Goal: Transaction & Acquisition: Book appointment/travel/reservation

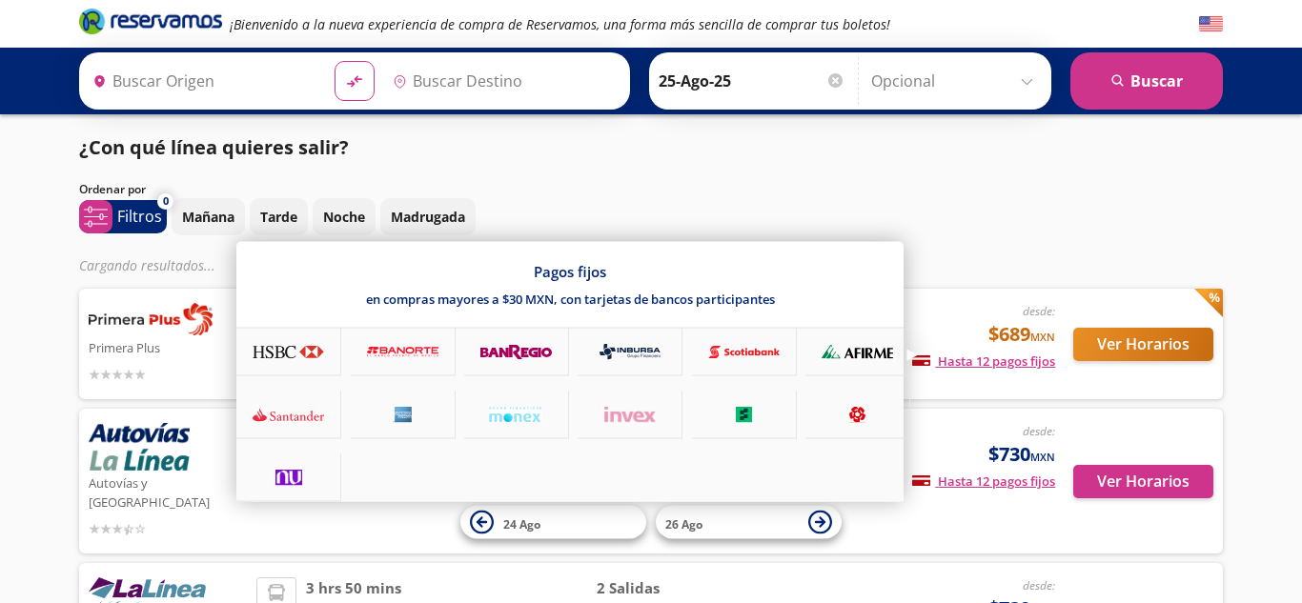
type input "[GEOGRAPHIC_DATA], [GEOGRAPHIC_DATA]"
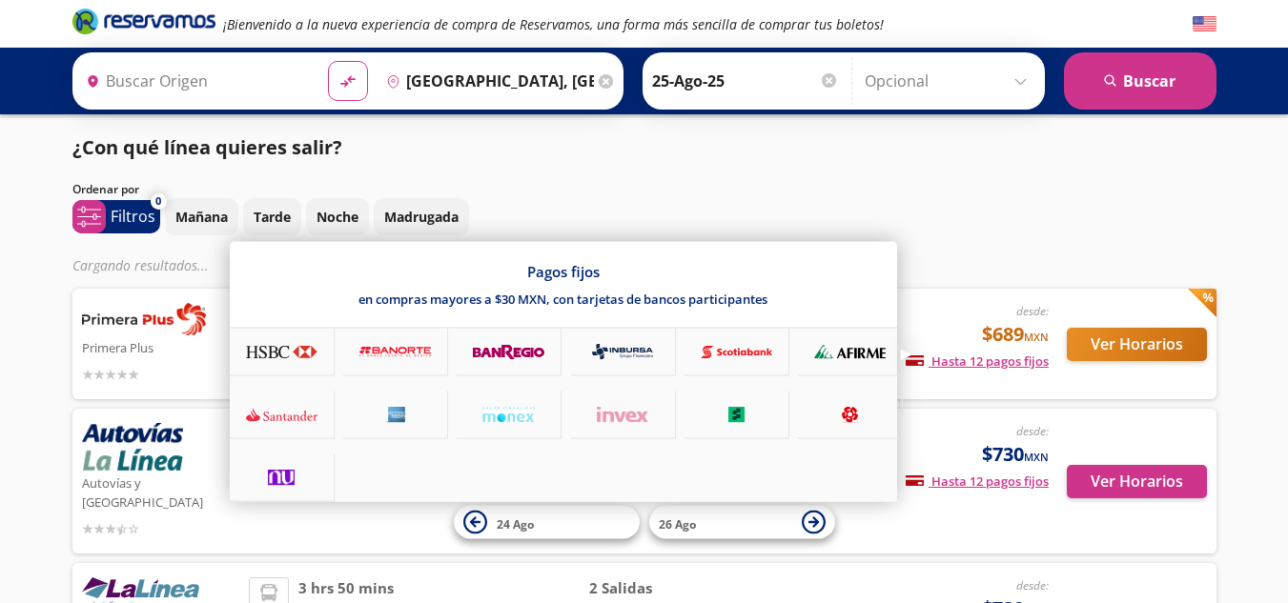
type input "Tecomán, Colima"
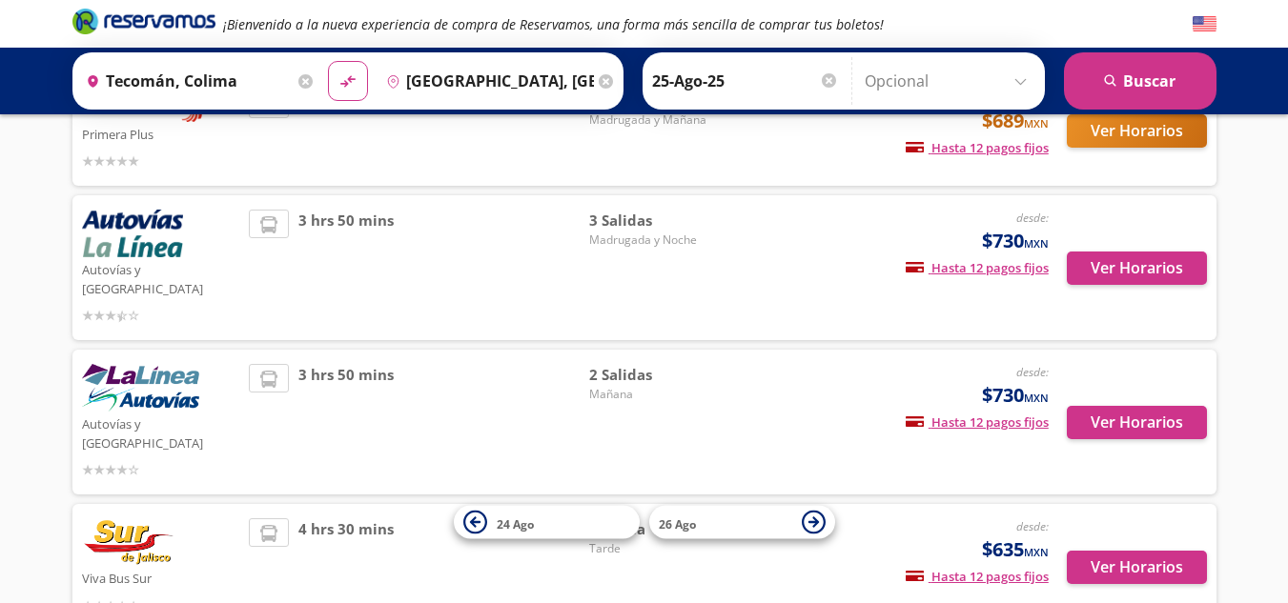
scroll to position [80, 0]
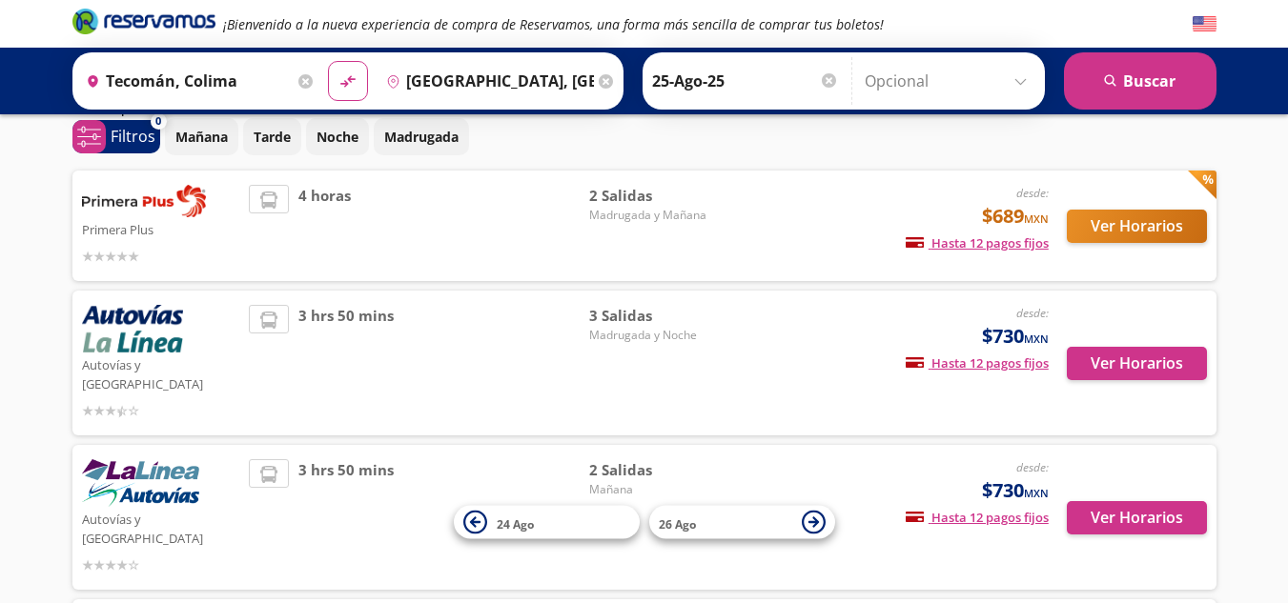
click at [500, 215] on div "4 horas" at bounding box center [419, 226] width 340 height 82
click at [1114, 229] on button "Ver Horarios" at bounding box center [1136, 226] width 140 height 33
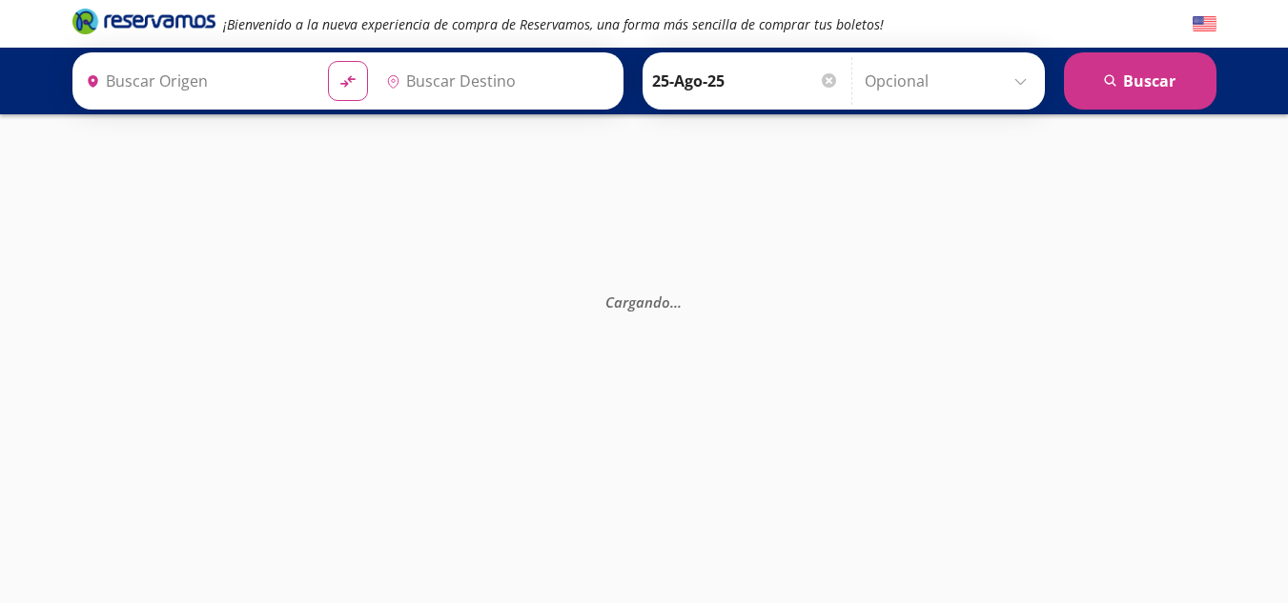
type input "Tecomán, Colima"
type input "[GEOGRAPHIC_DATA], [GEOGRAPHIC_DATA]"
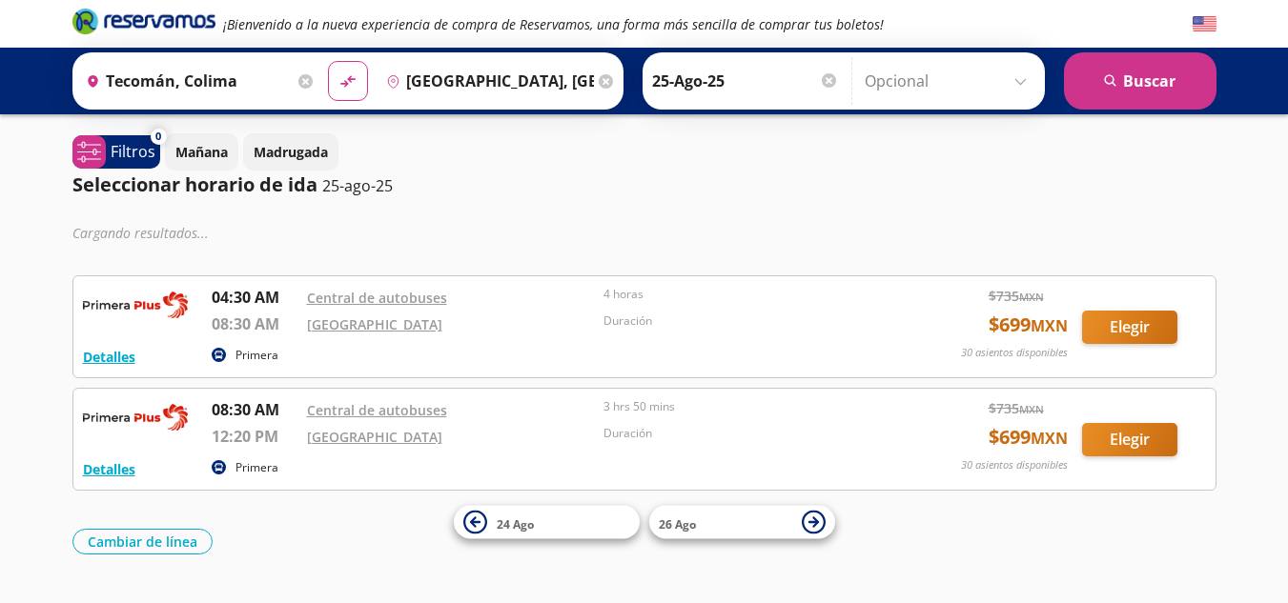
click at [263, 87] on input "Tecomán, Colima" at bounding box center [185, 81] width 215 height 48
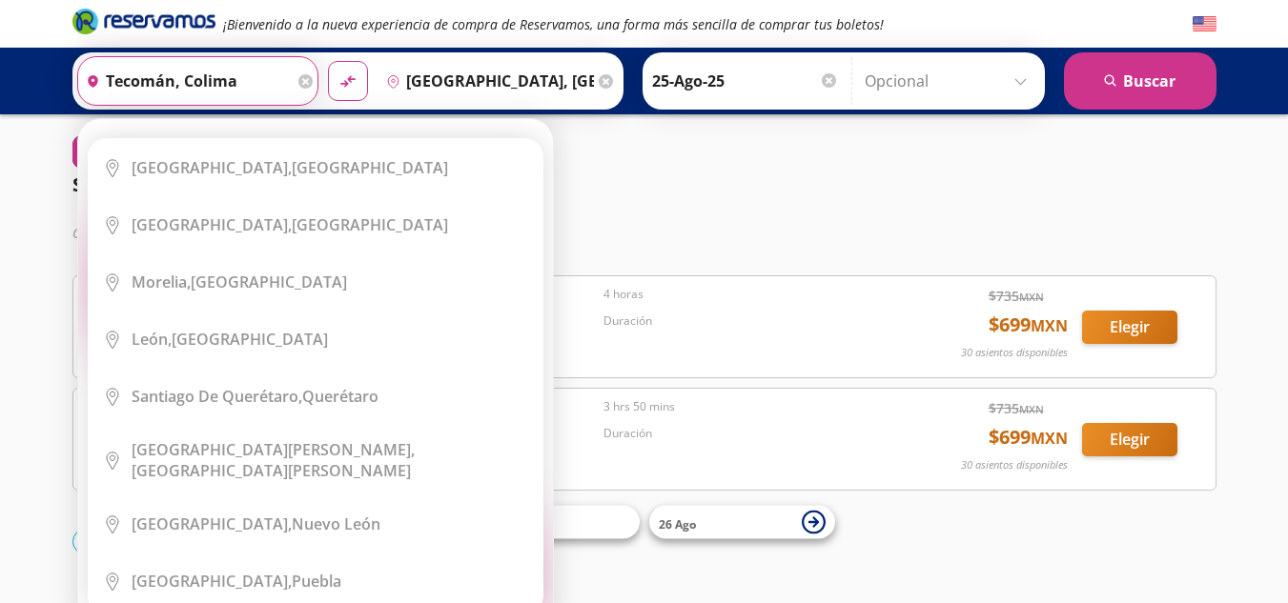
click at [301, 80] on icon at bounding box center [305, 81] width 14 height 14
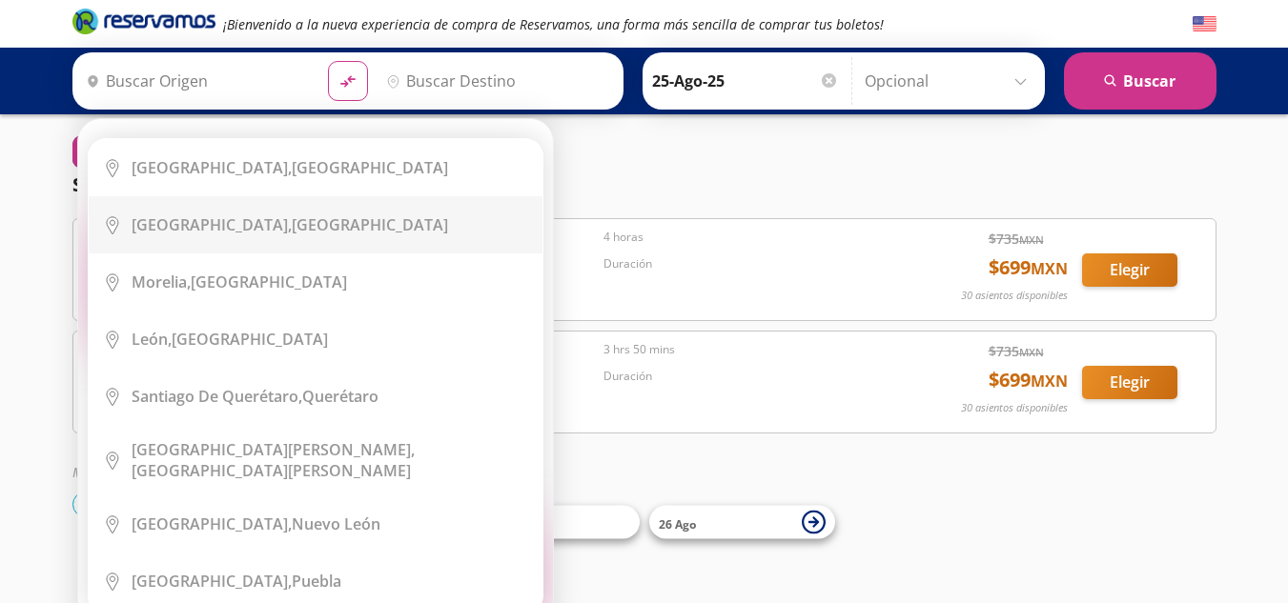
click at [215, 229] on b "[GEOGRAPHIC_DATA]," at bounding box center [212, 224] width 160 height 21
type input "[GEOGRAPHIC_DATA], [GEOGRAPHIC_DATA]"
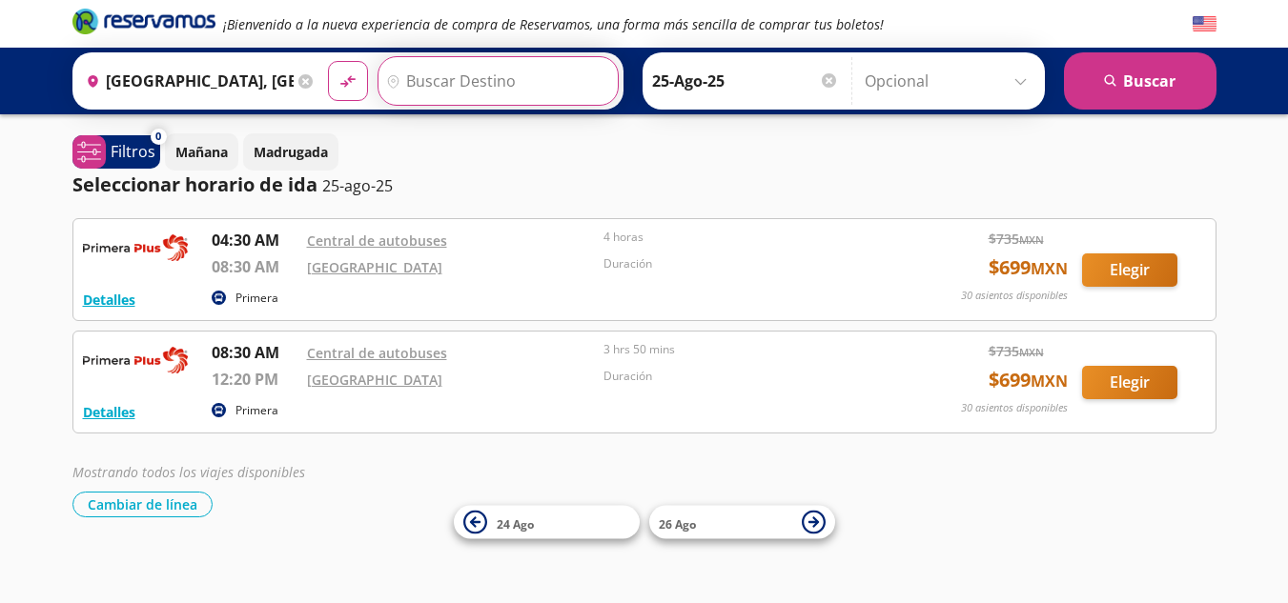
click at [423, 72] on input "Destino" at bounding box center [495, 81] width 234 height 48
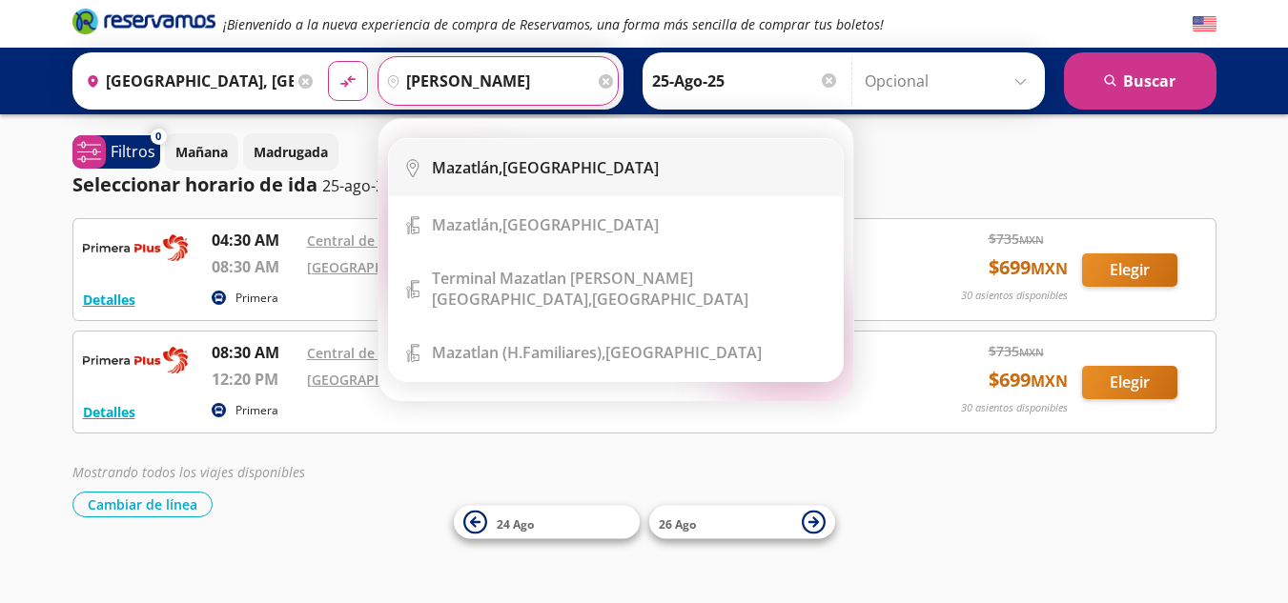
click at [511, 171] on div "[GEOGRAPHIC_DATA], [GEOGRAPHIC_DATA]" at bounding box center [545, 167] width 227 height 21
type input "[GEOGRAPHIC_DATA], [GEOGRAPHIC_DATA]"
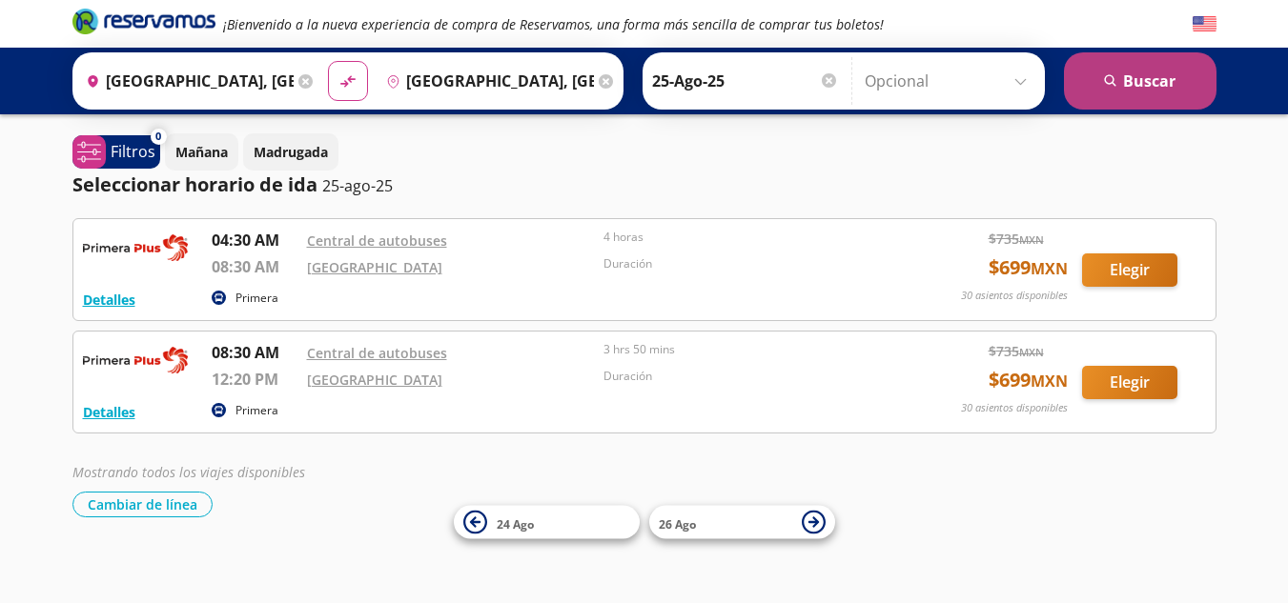
click at [1141, 84] on button "search [GEOGRAPHIC_DATA]" at bounding box center [1140, 80] width 152 height 57
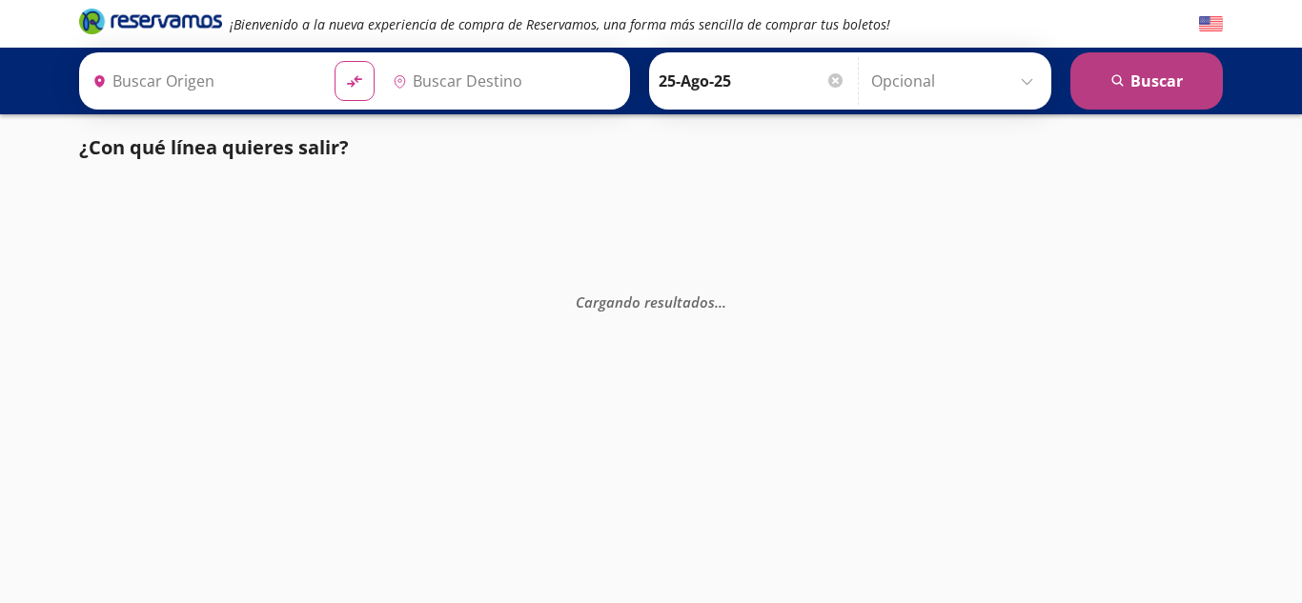
type input "[GEOGRAPHIC_DATA], [GEOGRAPHIC_DATA]"
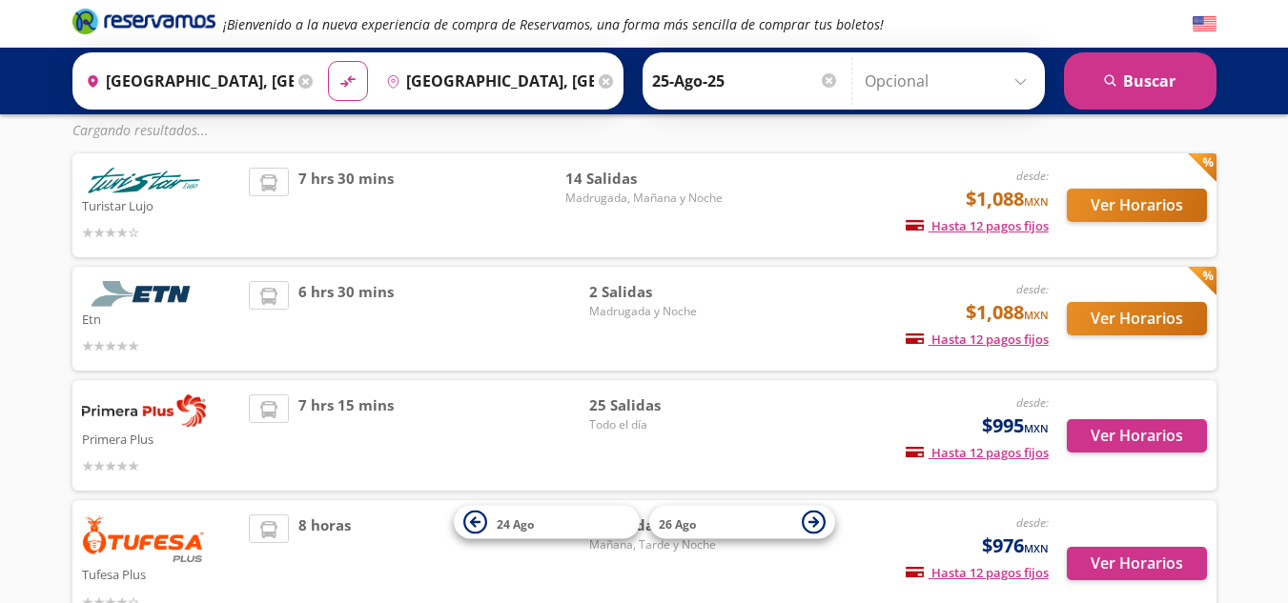
scroll to position [191, 0]
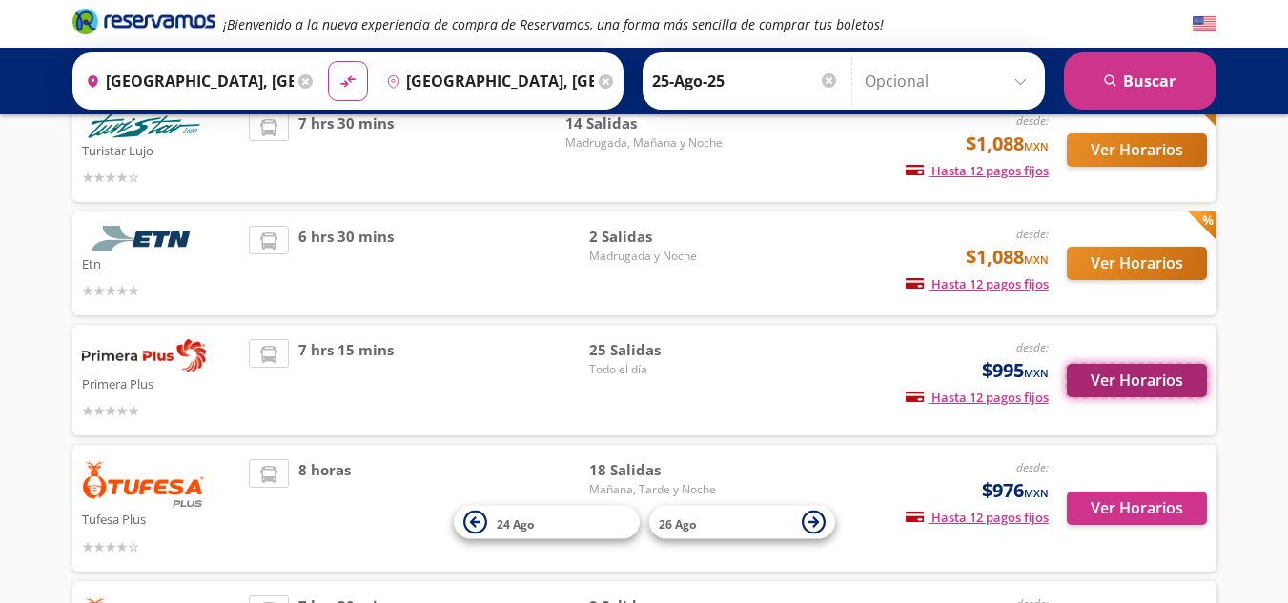
click at [1168, 372] on button "Ver Horarios" at bounding box center [1136, 380] width 140 height 33
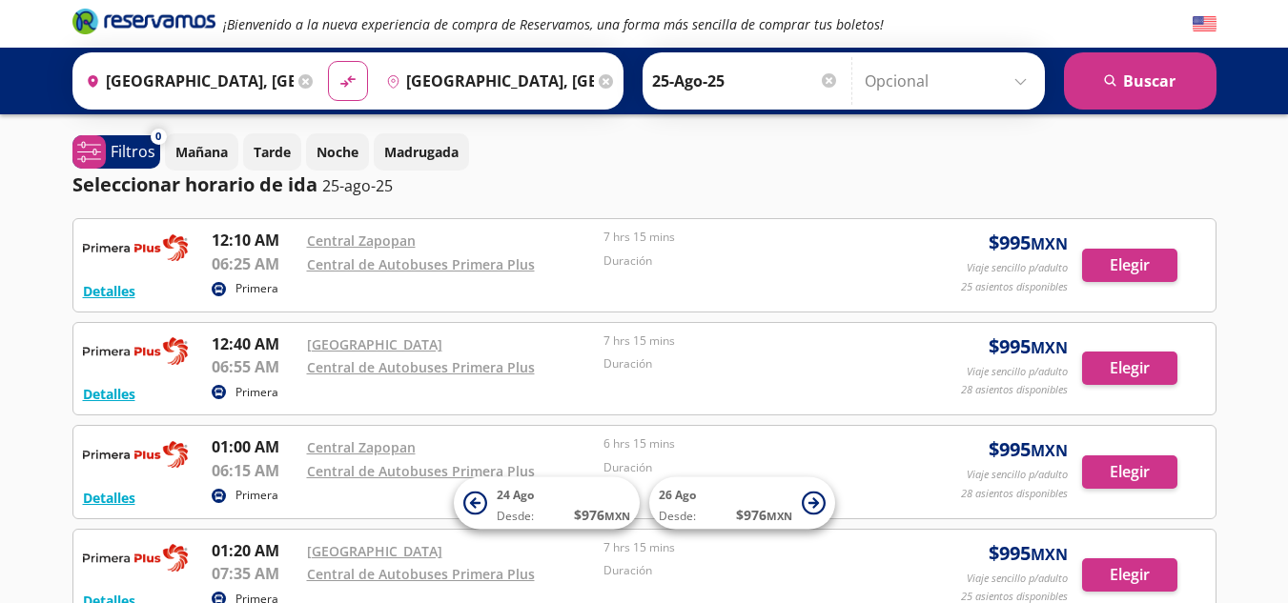
scroll to position [191, 0]
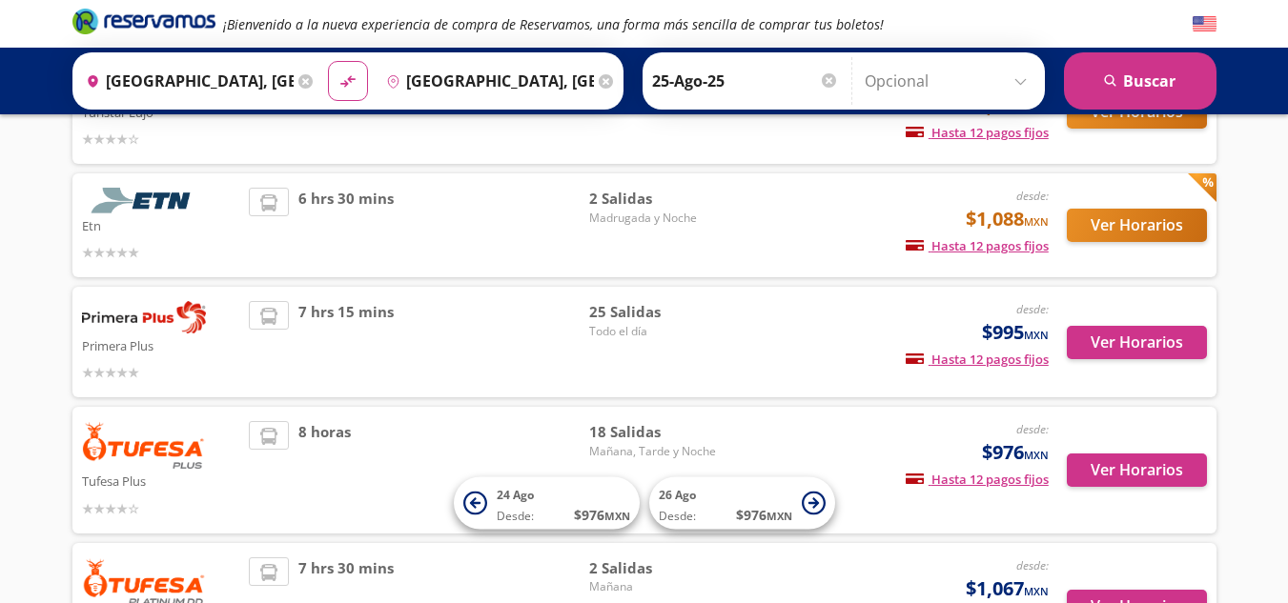
click at [434, 219] on div "6 hrs 30 mins" at bounding box center [419, 225] width 340 height 75
click at [1155, 223] on button "Ver Horarios" at bounding box center [1136, 225] width 140 height 33
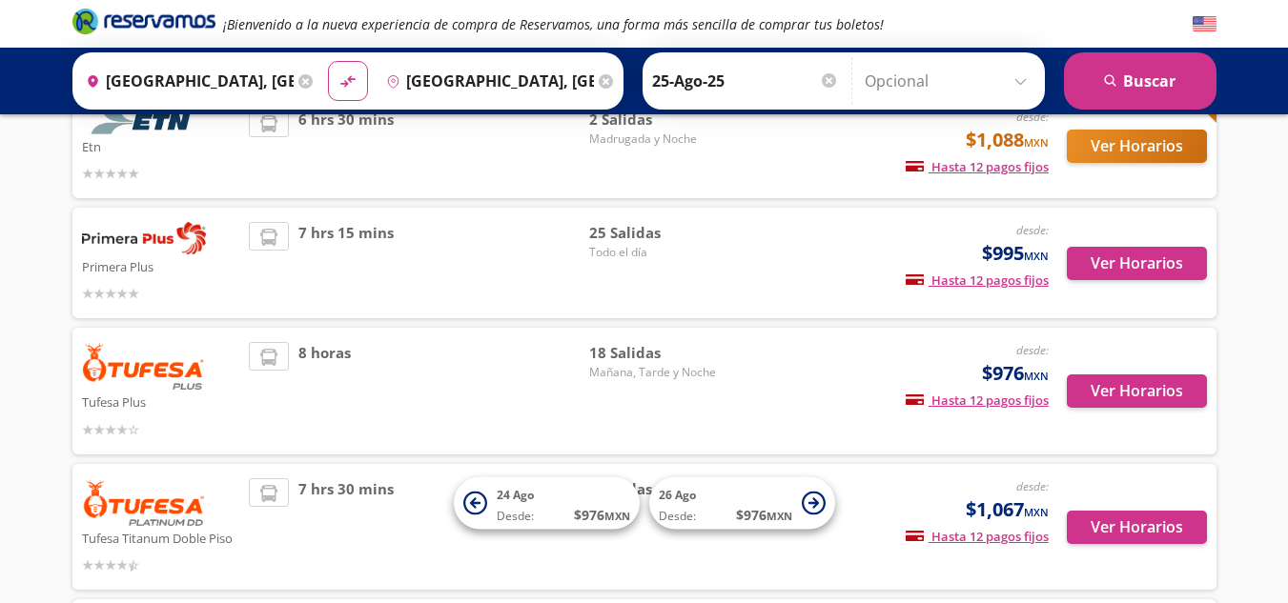
scroll to position [79, 0]
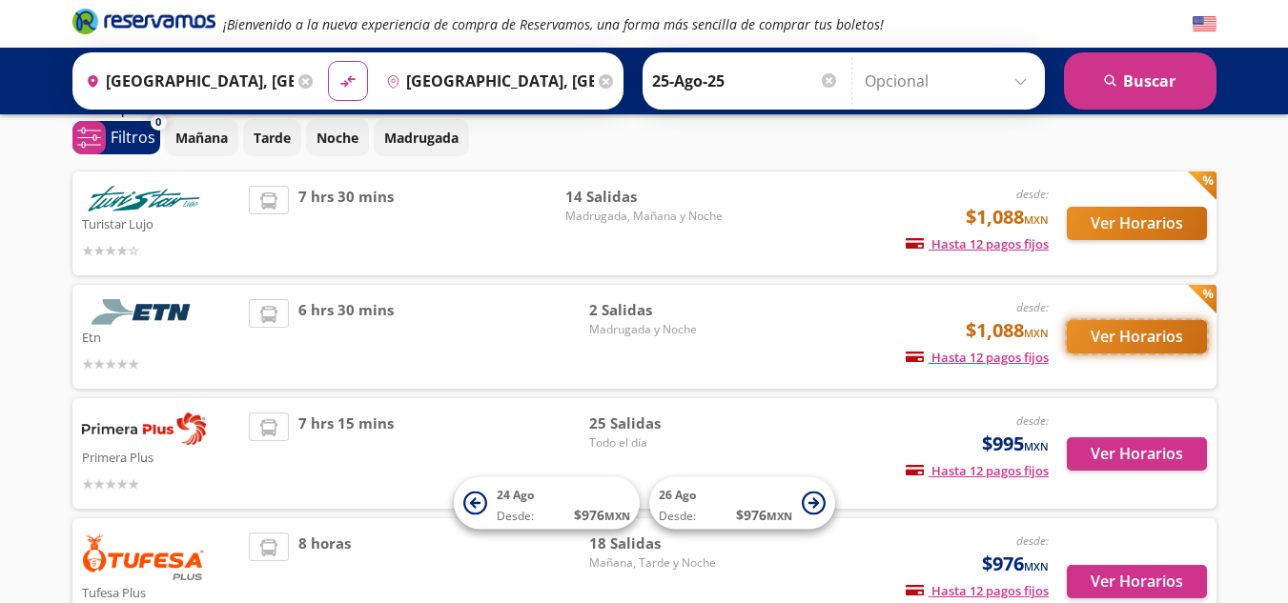
click at [1125, 343] on button "Ver Horarios" at bounding box center [1136, 336] width 140 height 33
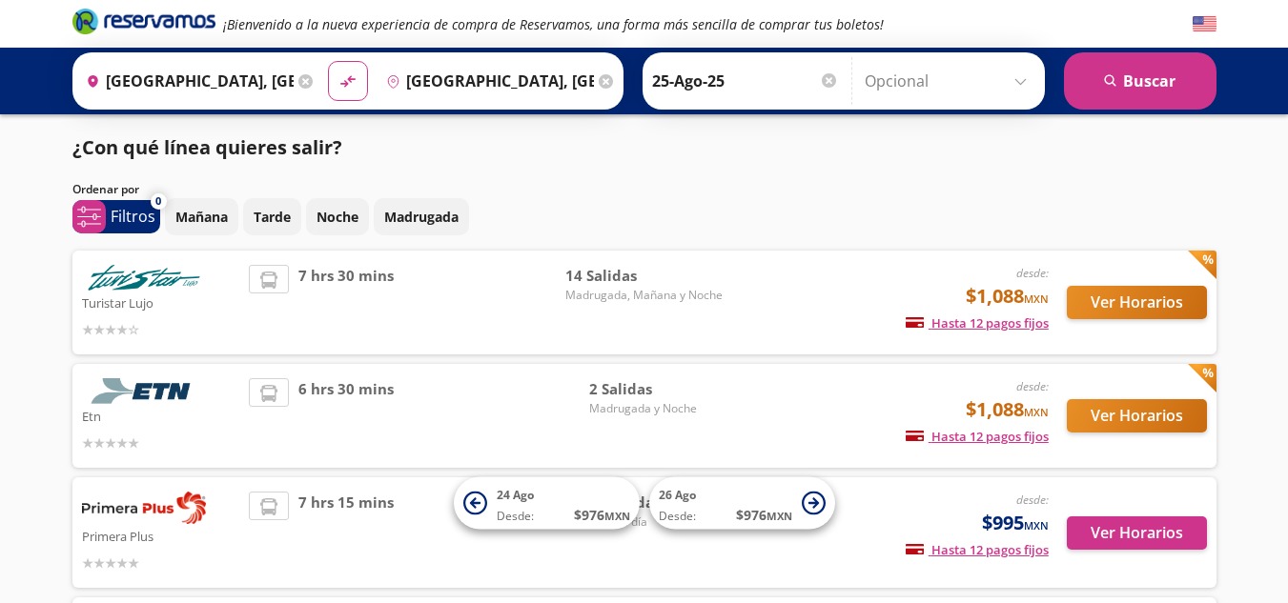
scroll to position [79, 0]
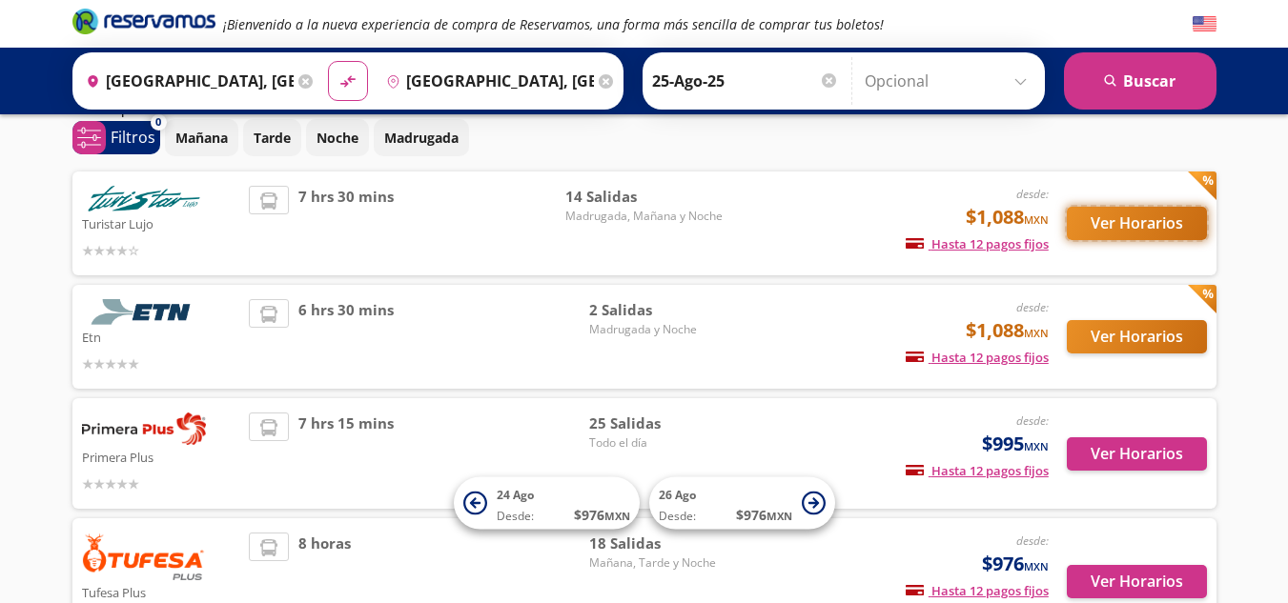
click at [1123, 216] on button "Ver Horarios" at bounding box center [1136, 223] width 140 height 33
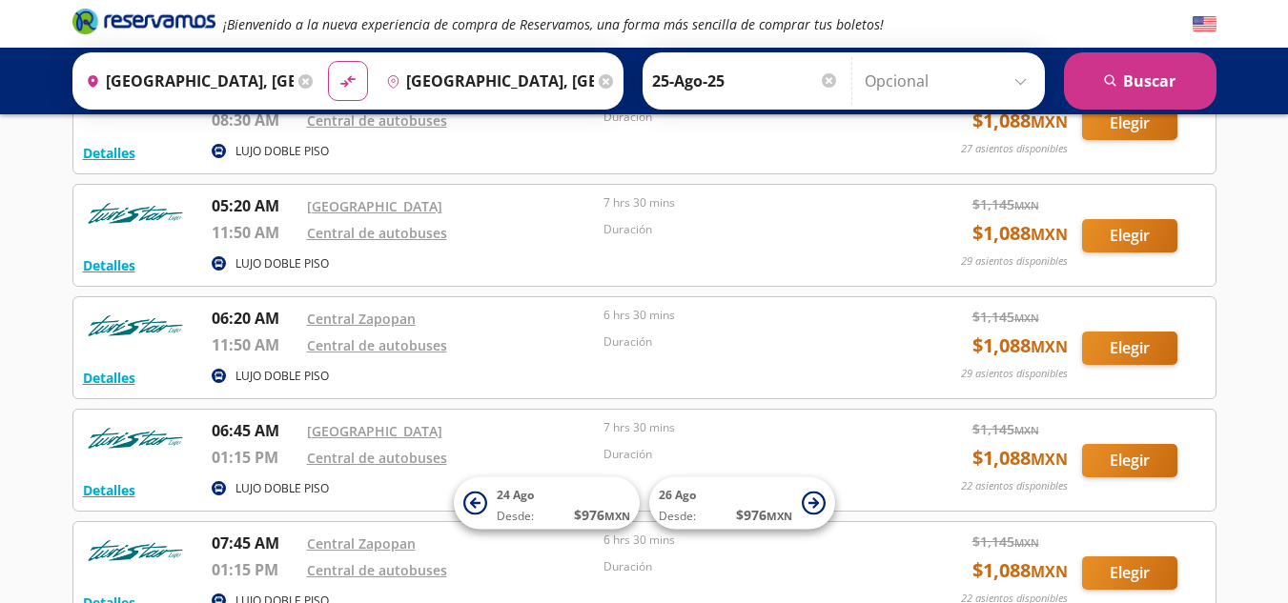
scroll to position [381, 0]
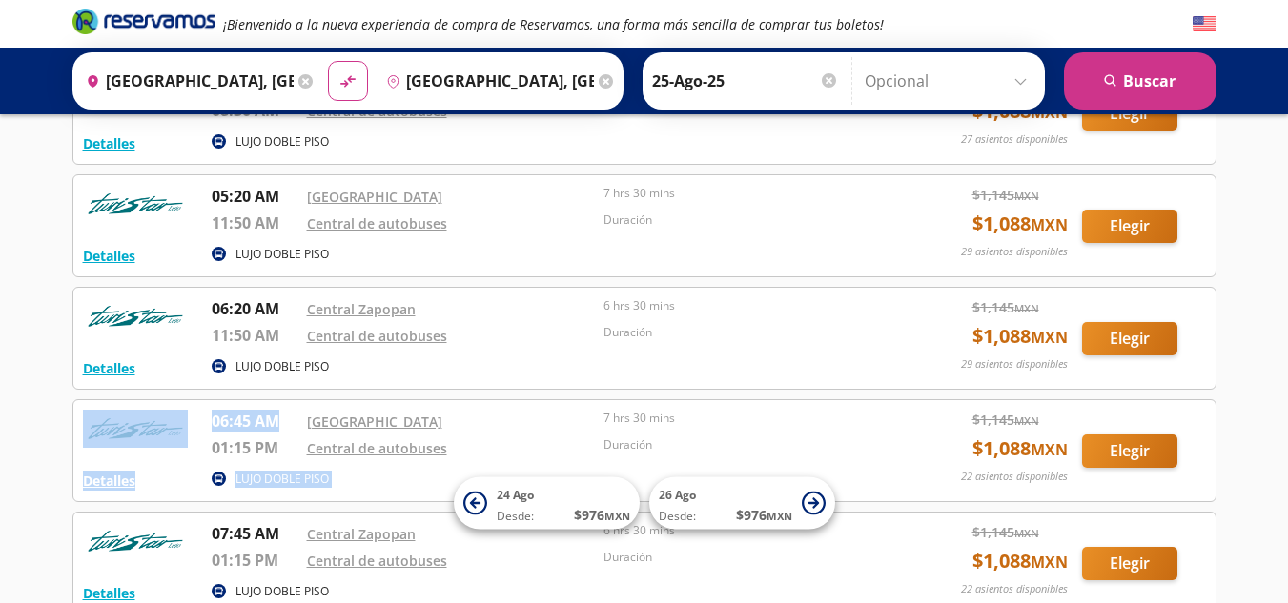
drag, startPoint x: 276, startPoint y: 417, endPoint x: 202, endPoint y: 436, distance: 76.7
click at [202, 436] on div "Detalles LUJO DOBLE PISO 06:45 AM [GEOGRAPHIC_DATA] 01:15 PM Central de autobus…" at bounding box center [644, 451] width 1123 height 82
click at [196, 447] on div at bounding box center [140, 438] width 114 height 56
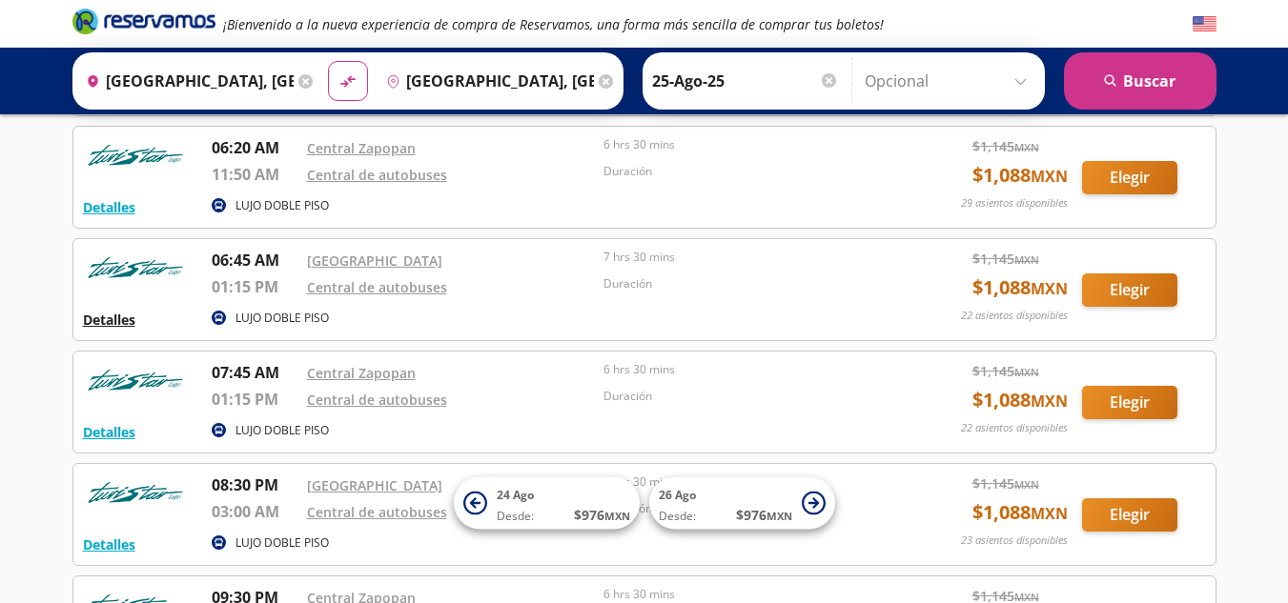
scroll to position [572, 0]
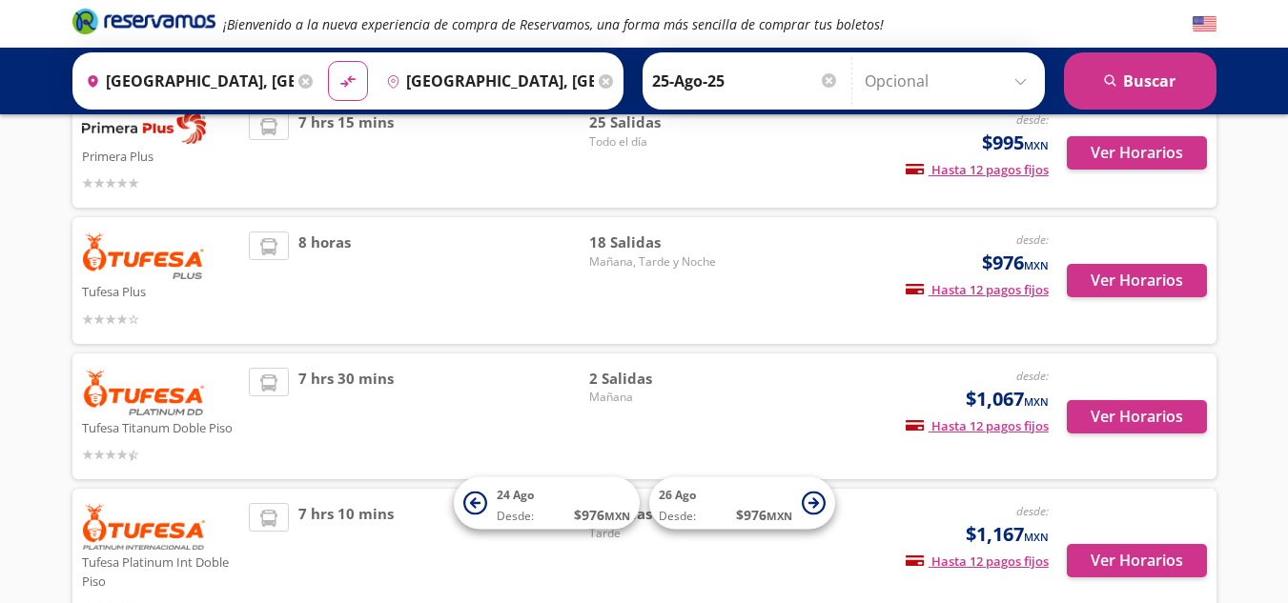
scroll to position [365, 0]
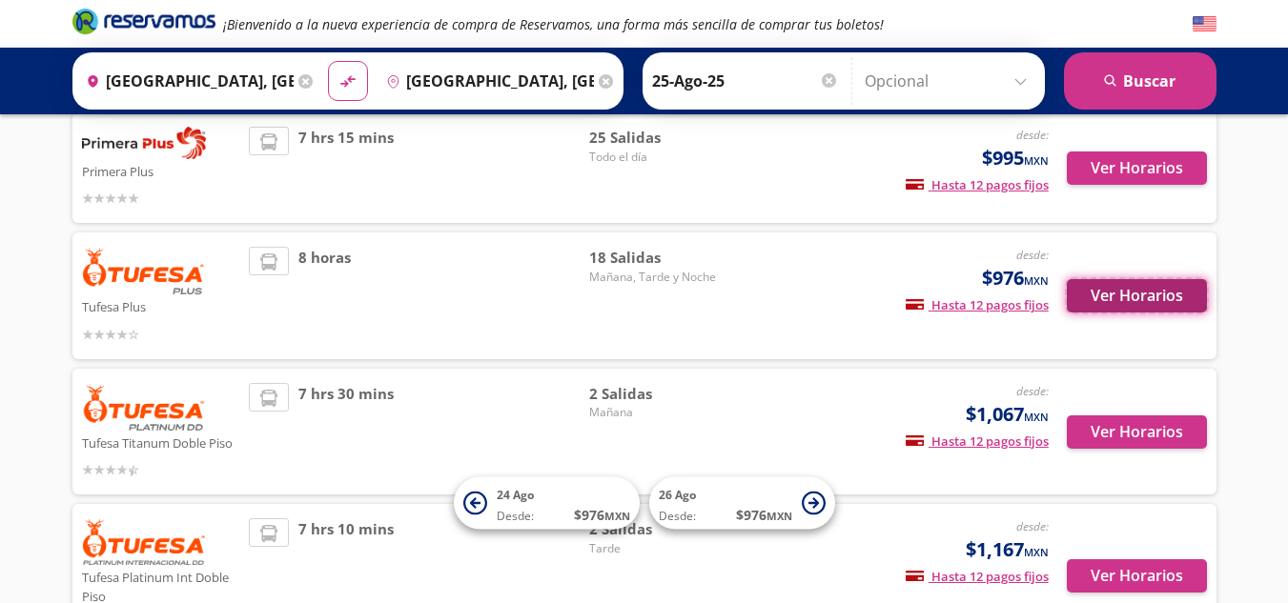
click at [1132, 296] on button "Ver Horarios" at bounding box center [1136, 295] width 140 height 33
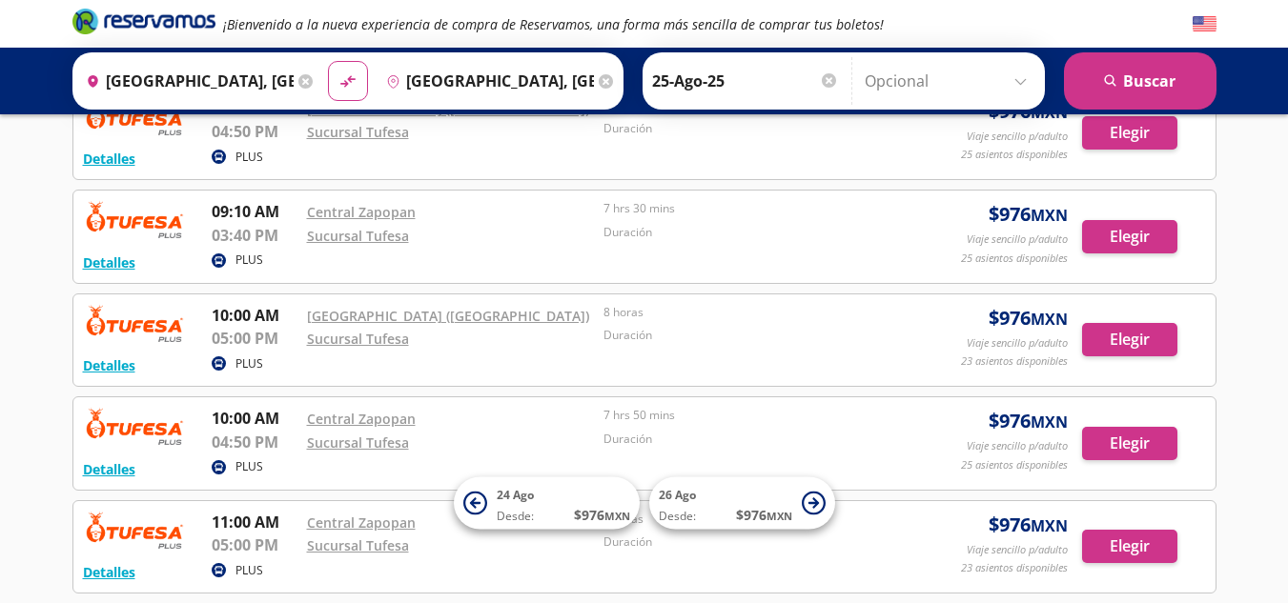
scroll to position [477, 0]
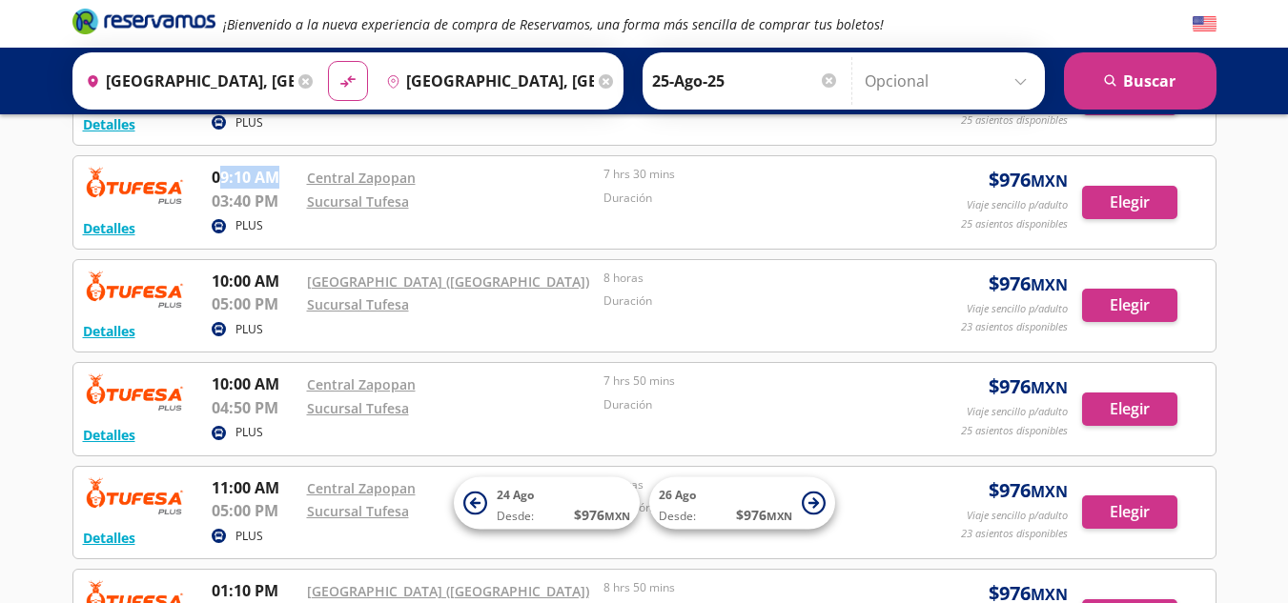
drag, startPoint x: 216, startPoint y: 176, endPoint x: 274, endPoint y: 172, distance: 58.3
click at [274, 172] on p "09:10 AM" at bounding box center [255, 177] width 86 height 23
drag, startPoint x: 217, startPoint y: 285, endPoint x: 281, endPoint y: 285, distance: 63.9
click at [281, 285] on p "10:00 AM" at bounding box center [255, 281] width 86 height 23
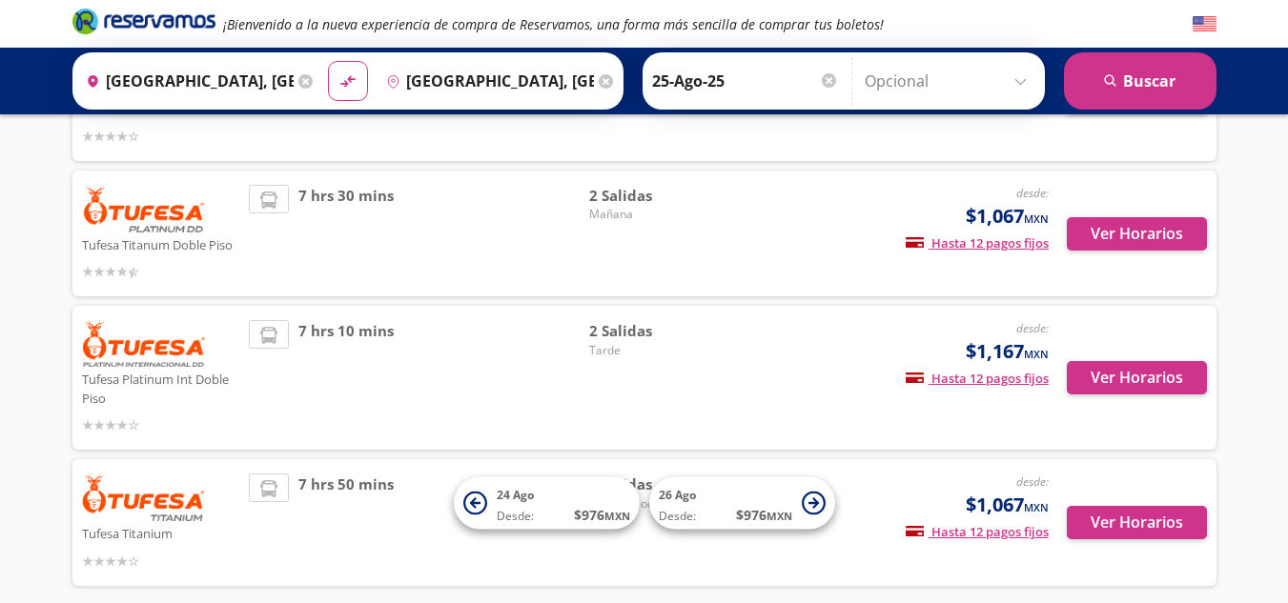
scroll to position [572, 0]
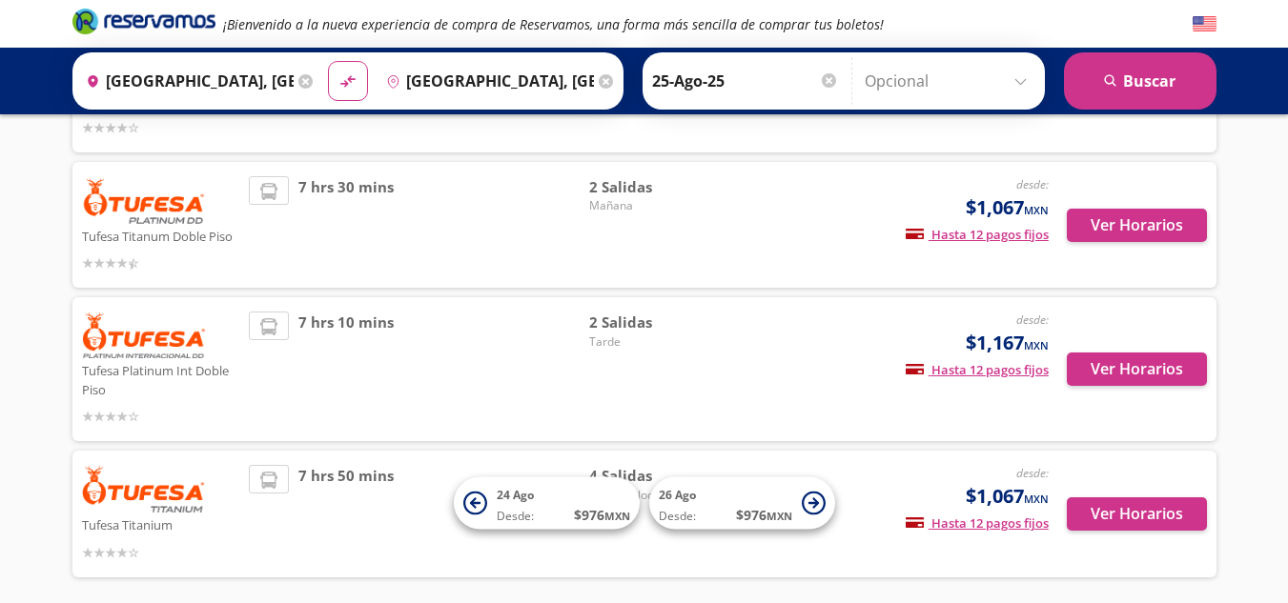
click at [553, 218] on div "7 hrs 30 mins" at bounding box center [419, 224] width 340 height 97
click at [1143, 232] on button "Ver Horarios" at bounding box center [1136, 225] width 140 height 33
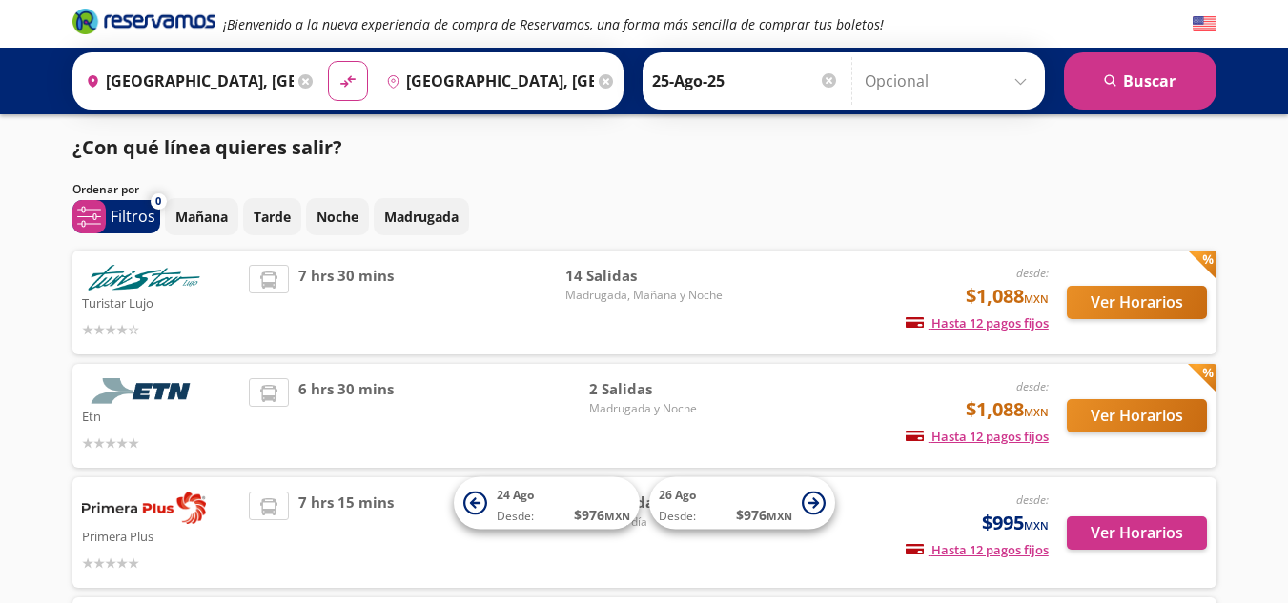
click at [301, 80] on icon at bounding box center [305, 81] width 14 height 14
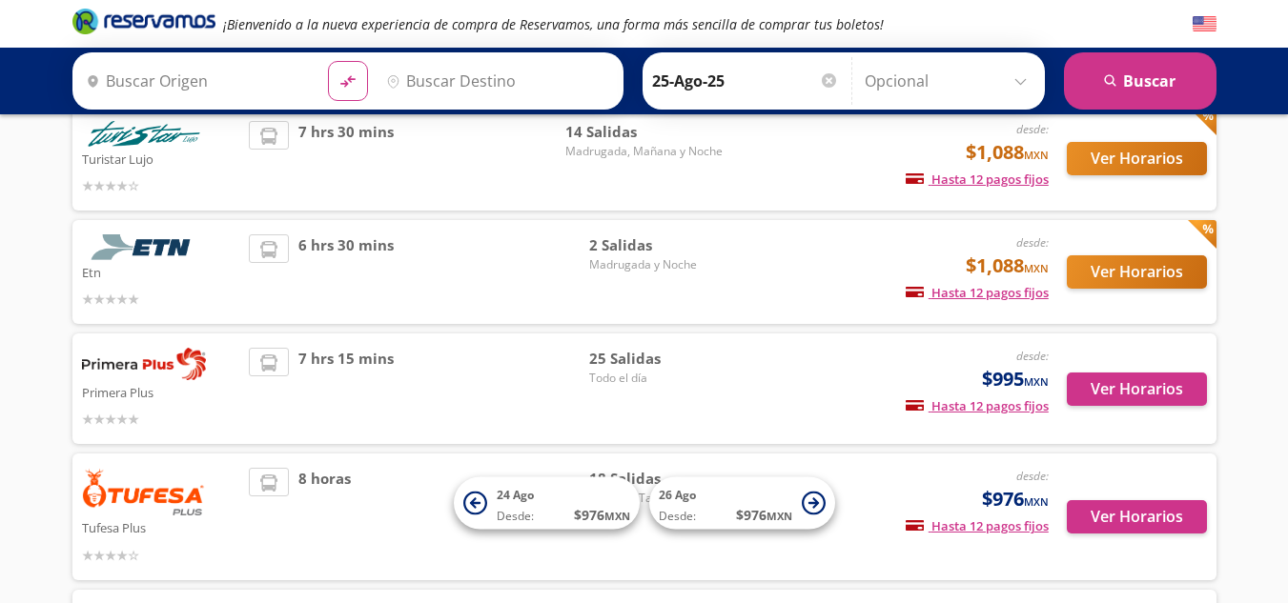
scroll to position [191, 0]
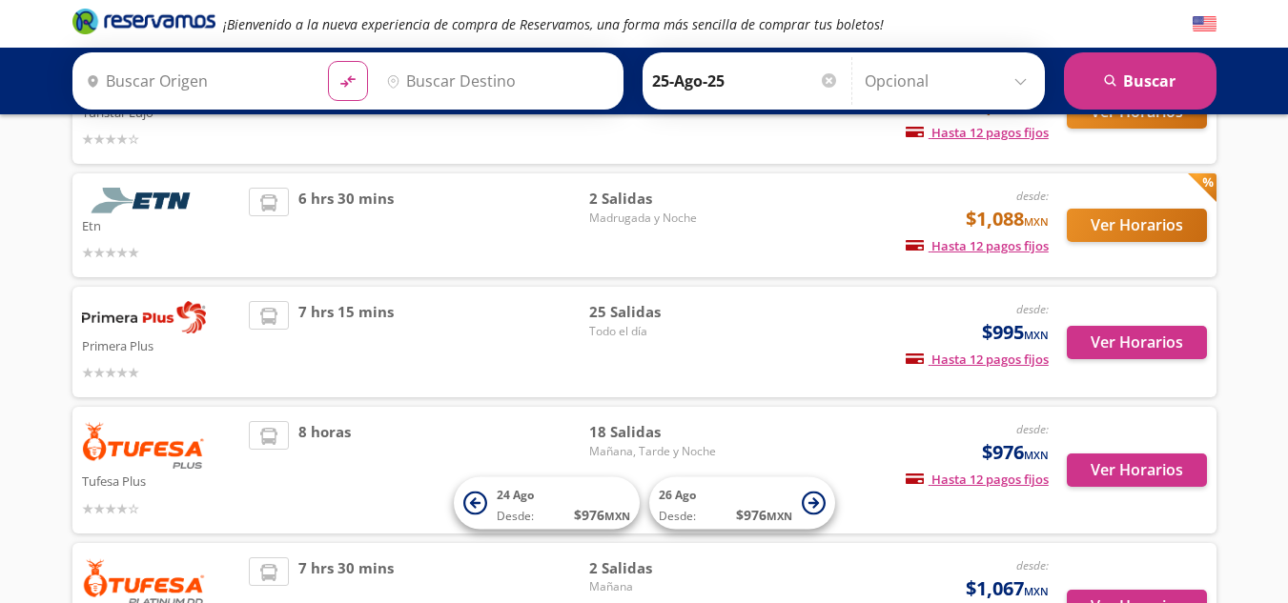
click at [208, 462] on div "Tufesa Plus" at bounding box center [161, 470] width 158 height 98
click at [1135, 477] on button "Ver Horarios" at bounding box center [1136, 470] width 140 height 33
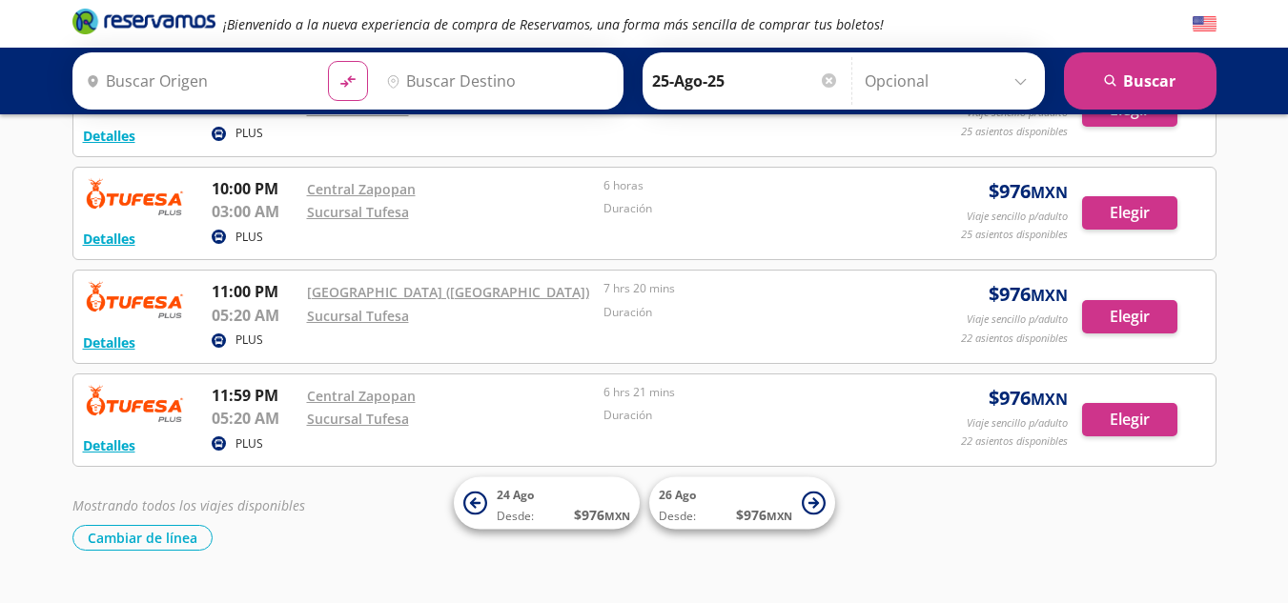
scroll to position [1646, 0]
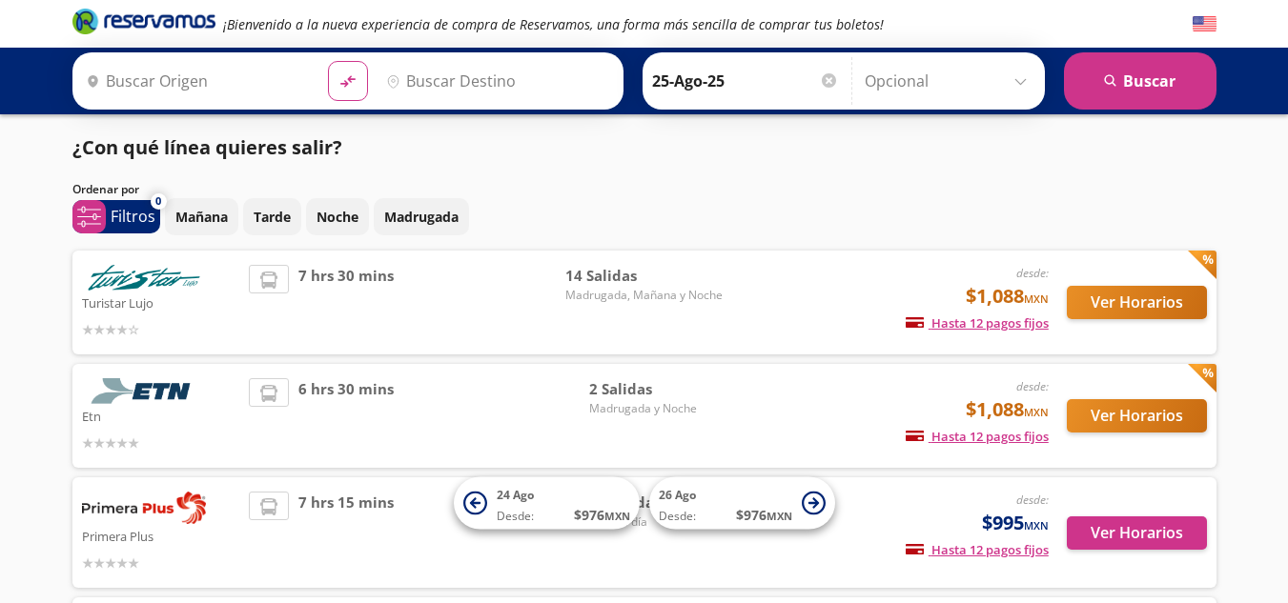
click at [201, 542] on p "Primera Plus" at bounding box center [161, 535] width 158 height 23
click at [1107, 536] on button "Ver Horarios" at bounding box center [1136, 533] width 140 height 33
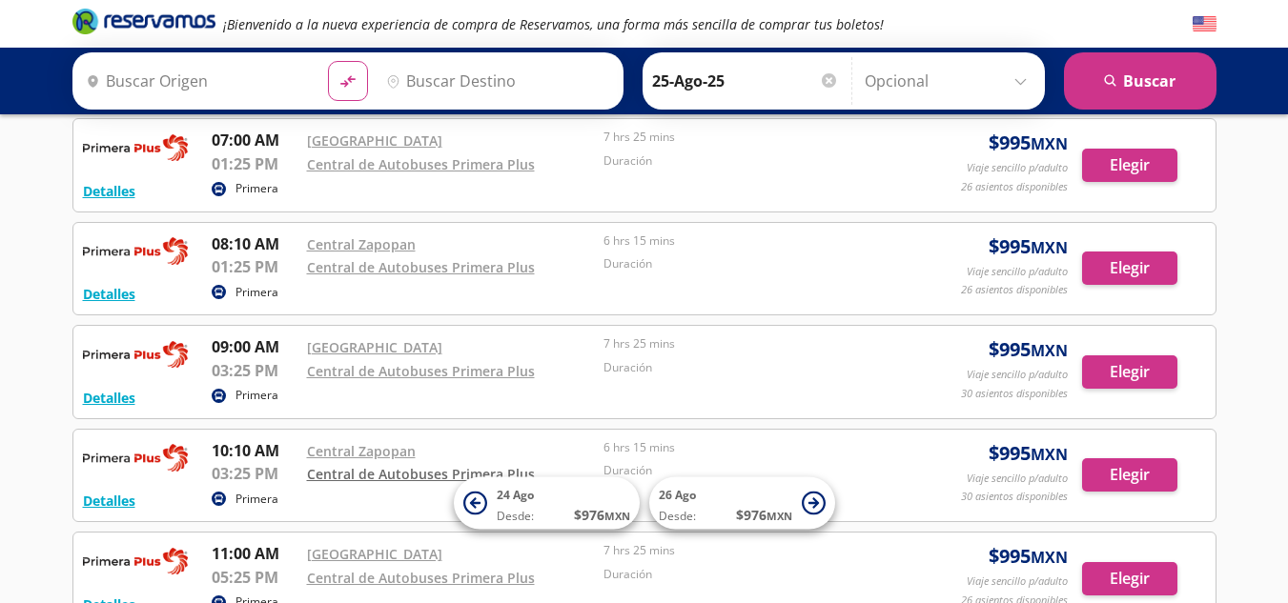
scroll to position [762, 0]
